Goal: Find specific page/section: Find specific page/section

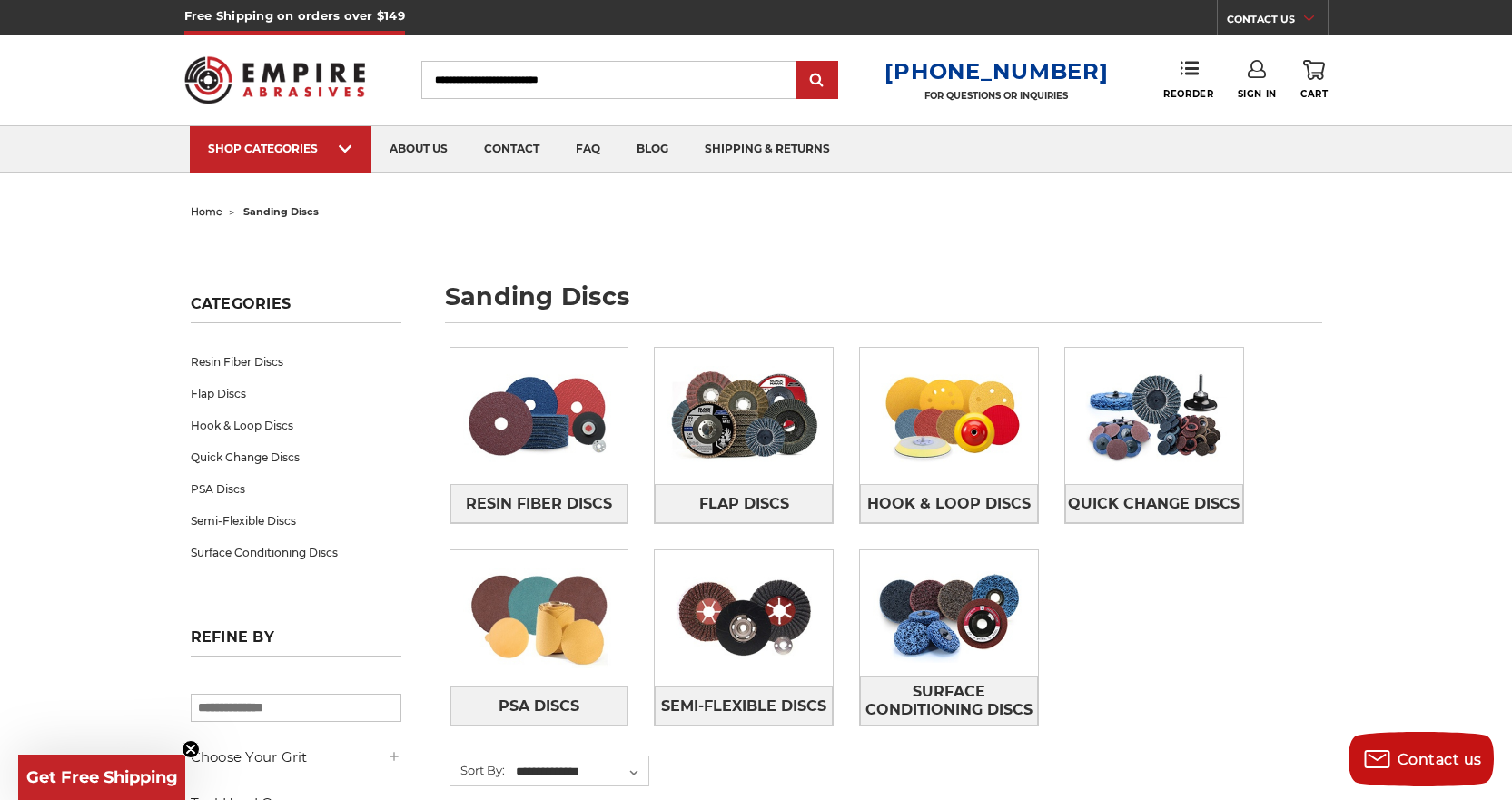
click at [566, 75] on input "Search" at bounding box center [608, 79] width 375 height 38
paste input "**********"
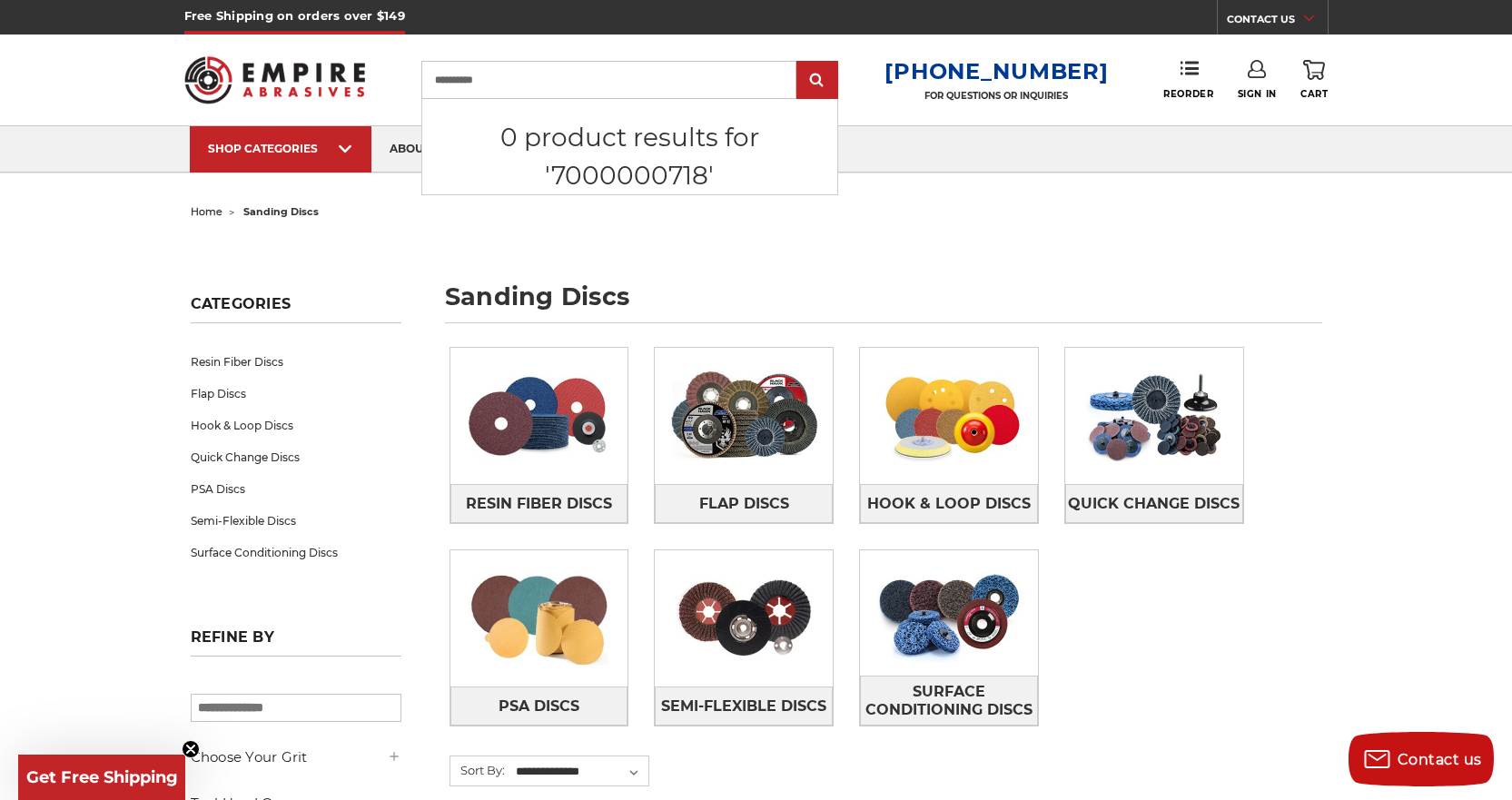
type input "**********"
click at [799, 63] on input "submit" at bounding box center [817, 80] width 36 height 36
